Goal: Navigation & Orientation: Find specific page/section

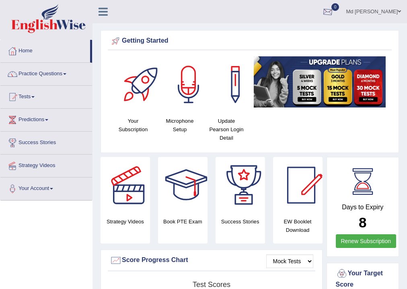
click at [322, 13] on div at bounding box center [328, 12] width 12 height 12
click at [50, 14] on img at bounding box center [48, 18] width 74 height 29
click at [323, 17] on div at bounding box center [328, 12] width 12 height 12
click at [323, 16] on div at bounding box center [328, 12] width 12 height 12
click at [322, 10] on div at bounding box center [328, 12] width 12 height 12
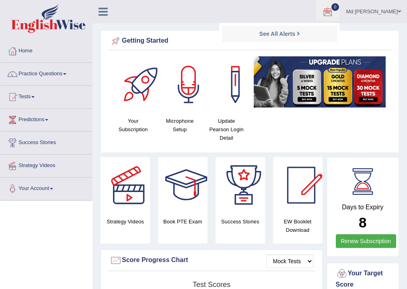
click at [322, 10] on div at bounding box center [328, 12] width 12 height 12
click at [51, 21] on img at bounding box center [48, 18] width 74 height 29
click at [322, 11] on div at bounding box center [328, 12] width 12 height 12
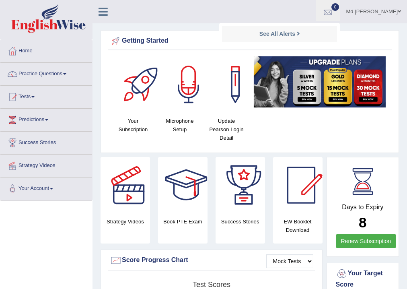
click at [322, 11] on div at bounding box center [328, 12] width 12 height 12
